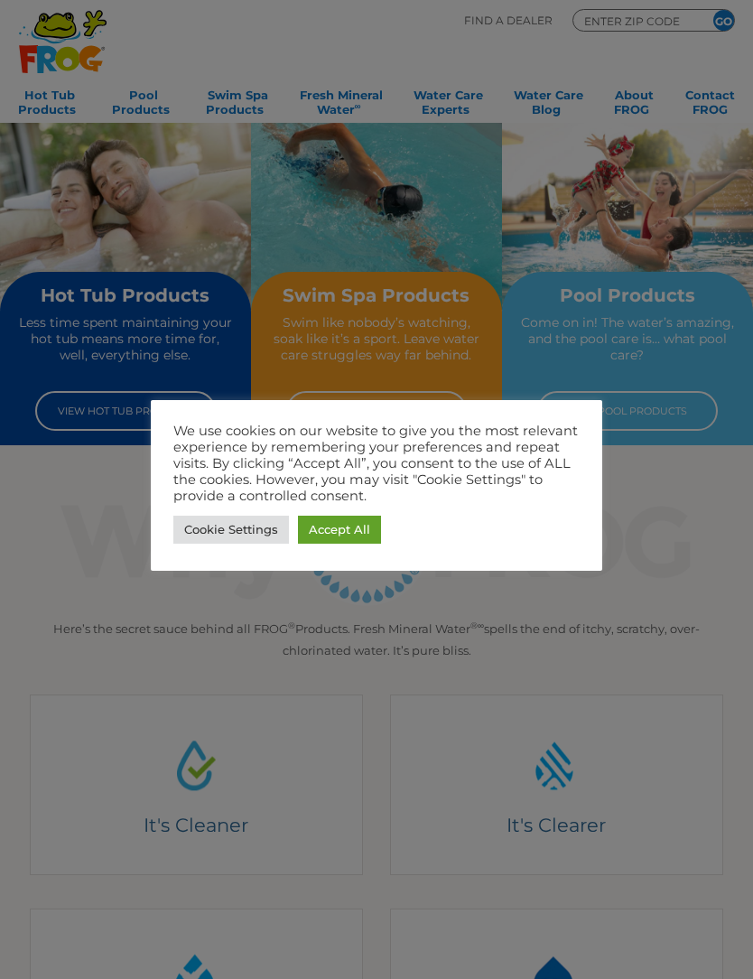
click at [350, 532] on link "Accept All" at bounding box center [339, 530] width 83 height 28
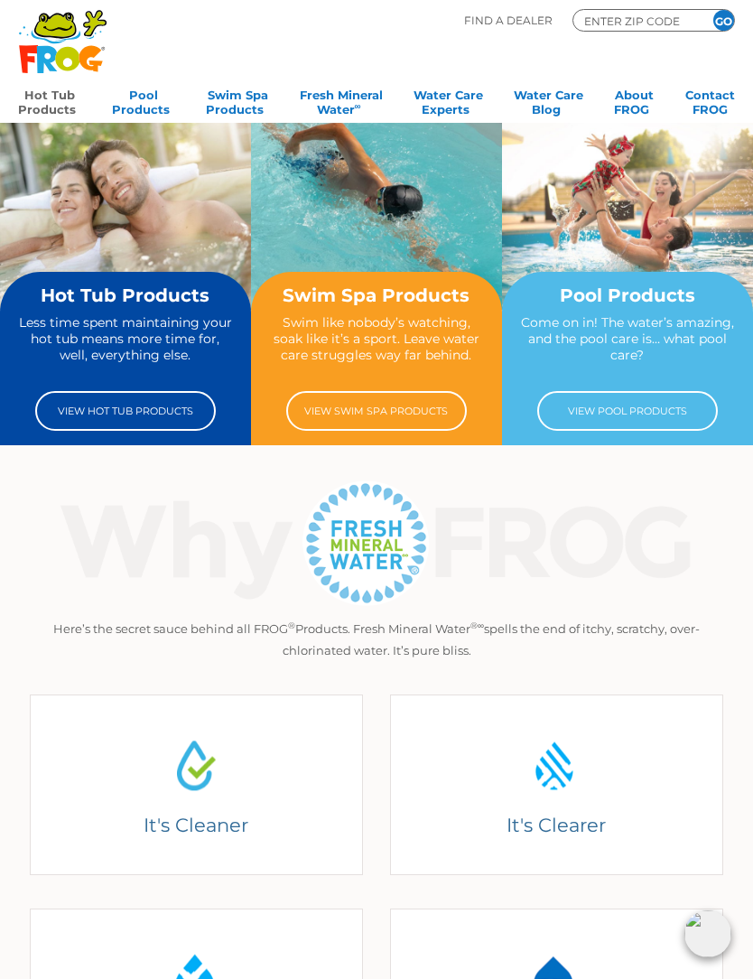
click at [50, 93] on link "Hot Tub Products" at bounding box center [49, 100] width 63 height 36
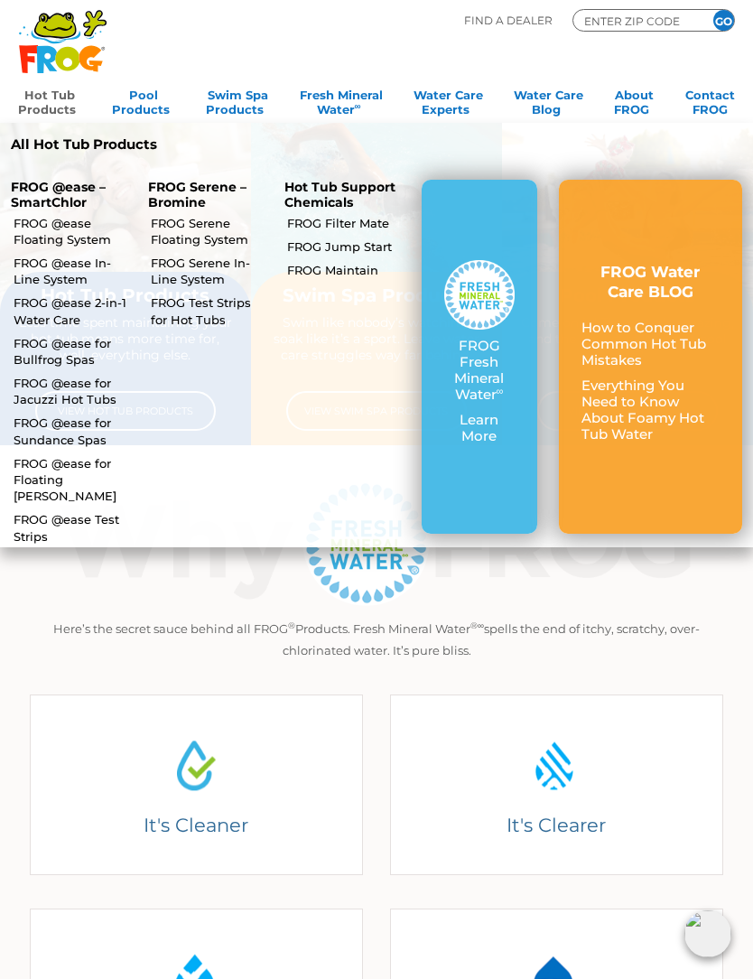
click at [347, 220] on link "FROG Filter Mate" at bounding box center [346, 223] width 119 height 16
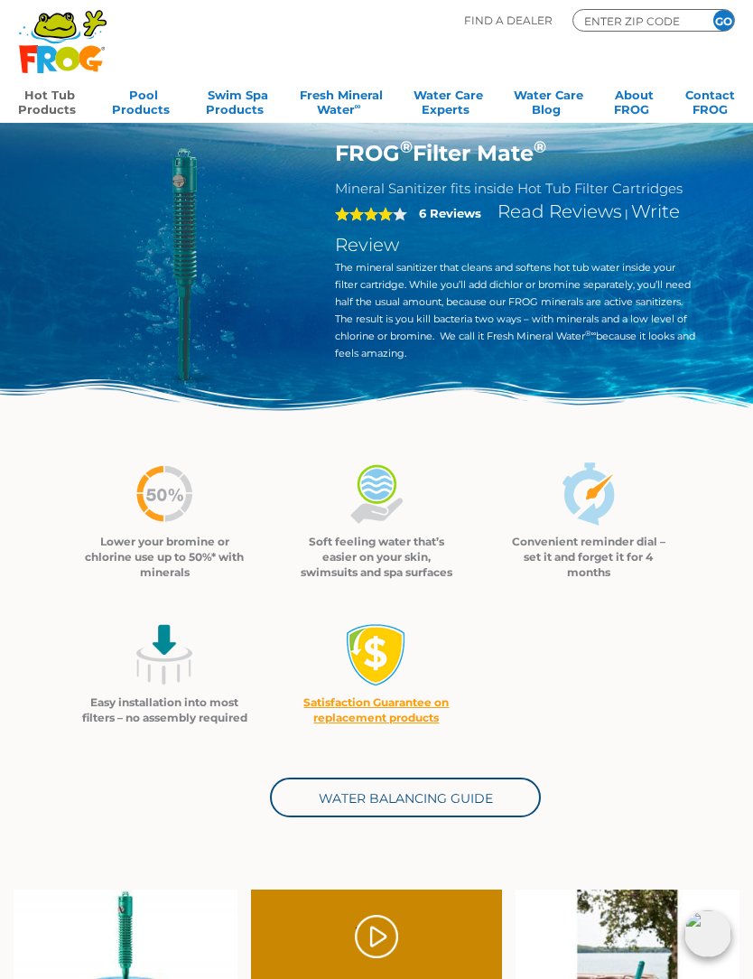
click at [49, 105] on link "Hot Tub Products" at bounding box center [49, 100] width 63 height 36
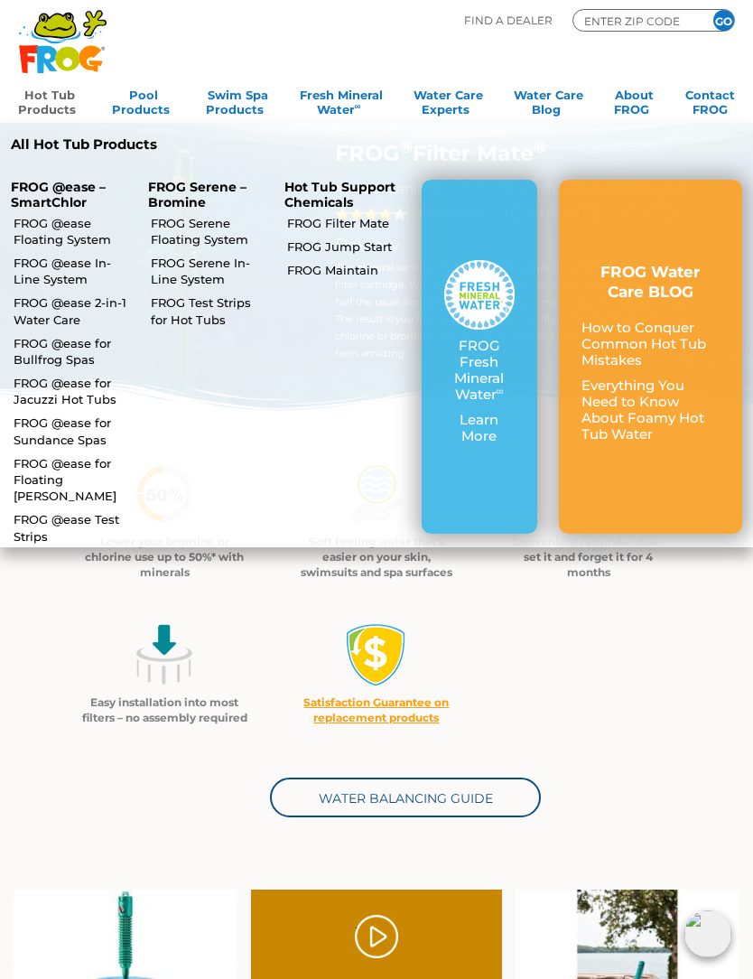
click at [53, 393] on link "FROG @ease for Jacuzzi Hot Tubs" at bounding box center [73, 391] width 119 height 33
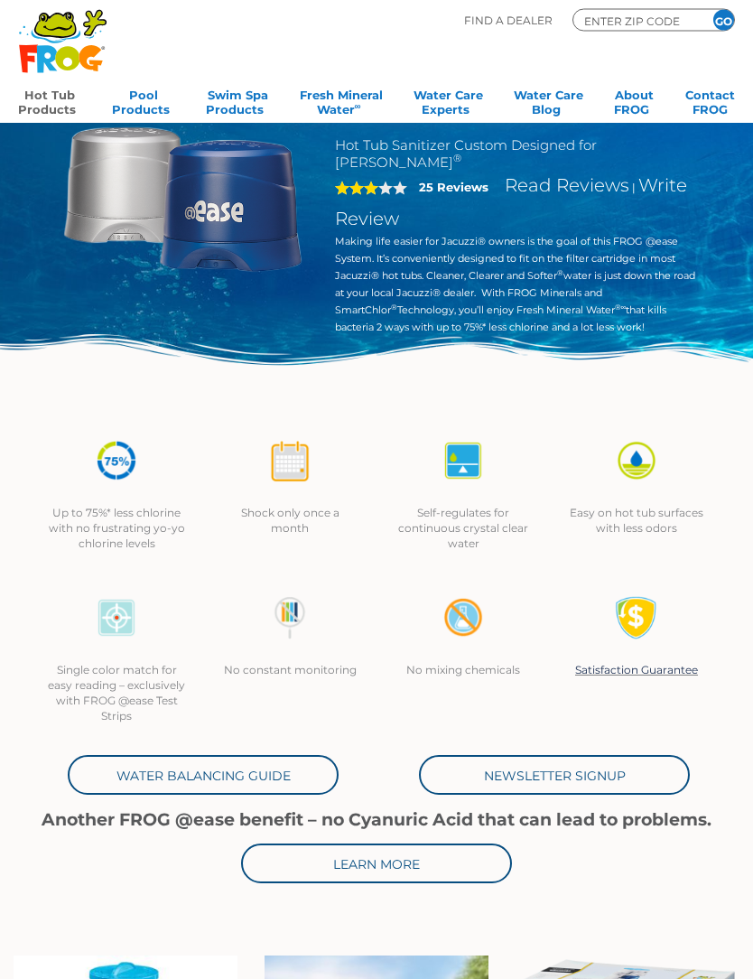
scroll to position [70, 0]
click at [51, 111] on link "Hot Tub Products" at bounding box center [49, 100] width 63 height 36
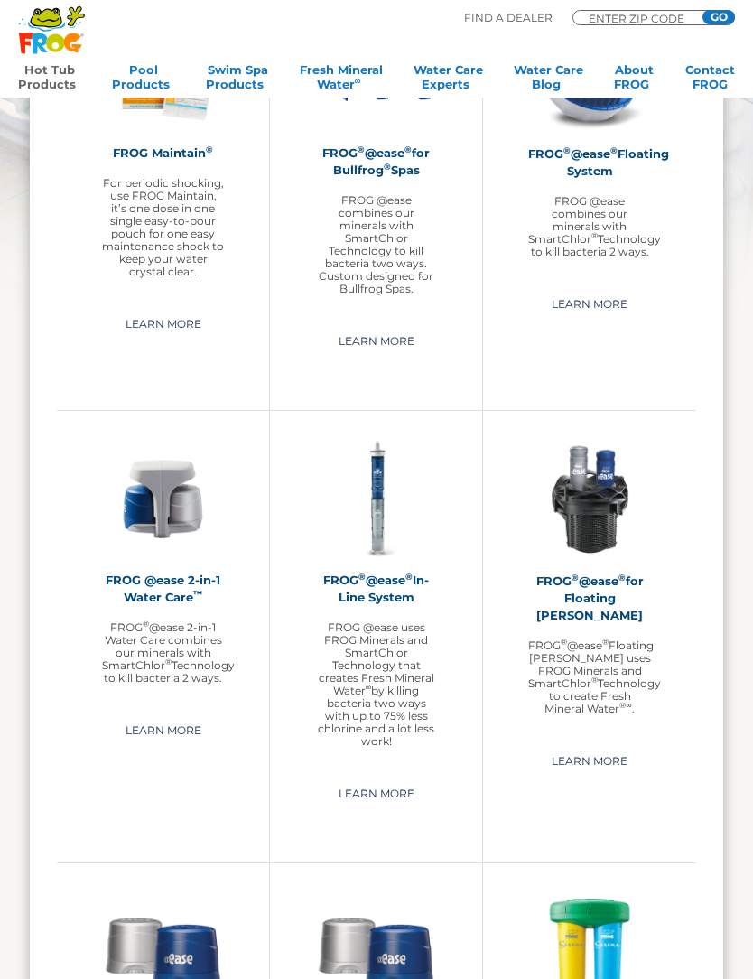
scroll to position [1502, 0]
